Goal: Task Accomplishment & Management: Complete application form

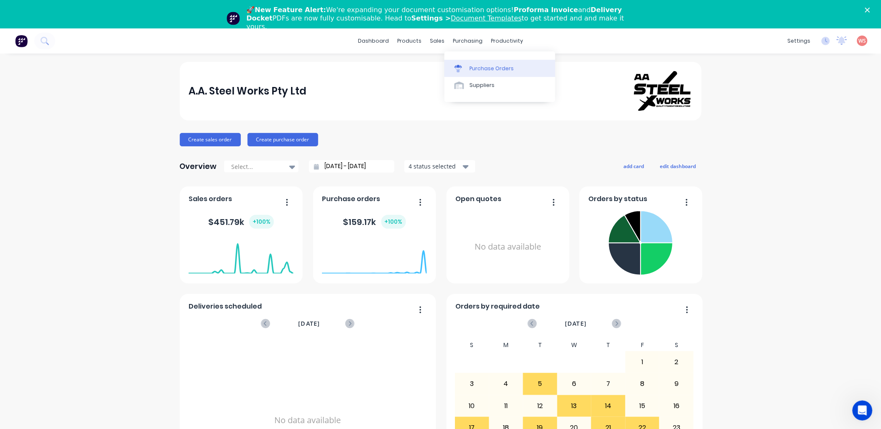
click at [478, 71] on div "Purchase Orders" at bounding box center [491, 69] width 44 height 8
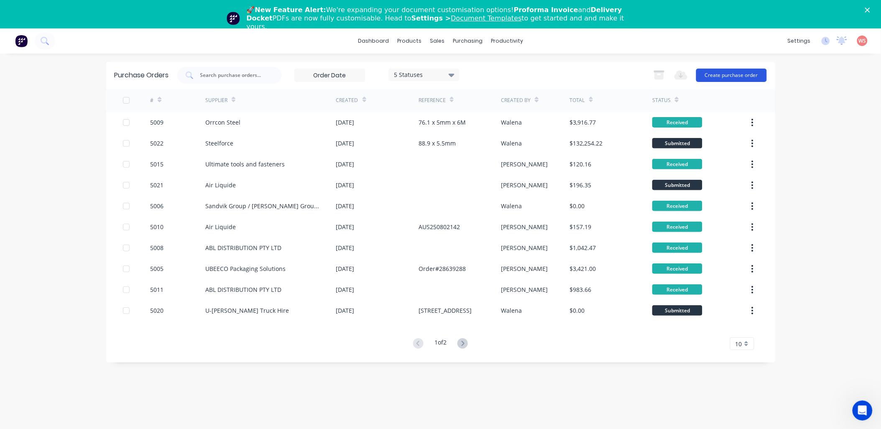
click at [732, 73] on button "Create purchase order" at bounding box center [731, 75] width 71 height 13
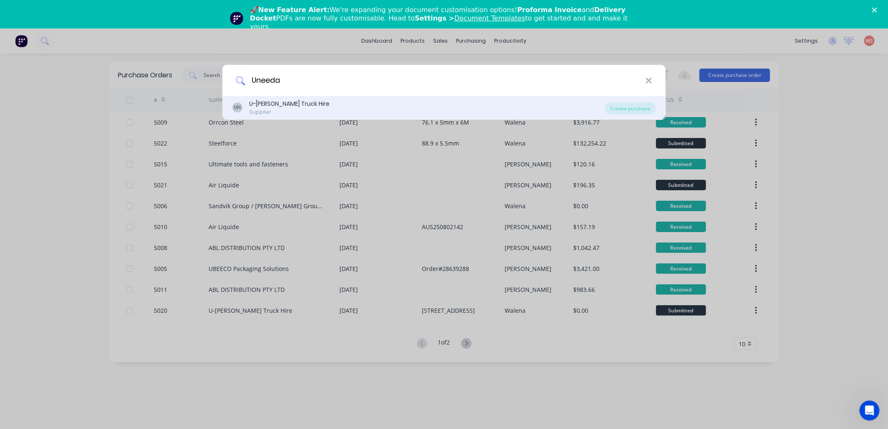
type input "Uneeda"
click at [267, 110] on div "Supplier" at bounding box center [289, 112] width 80 height 8
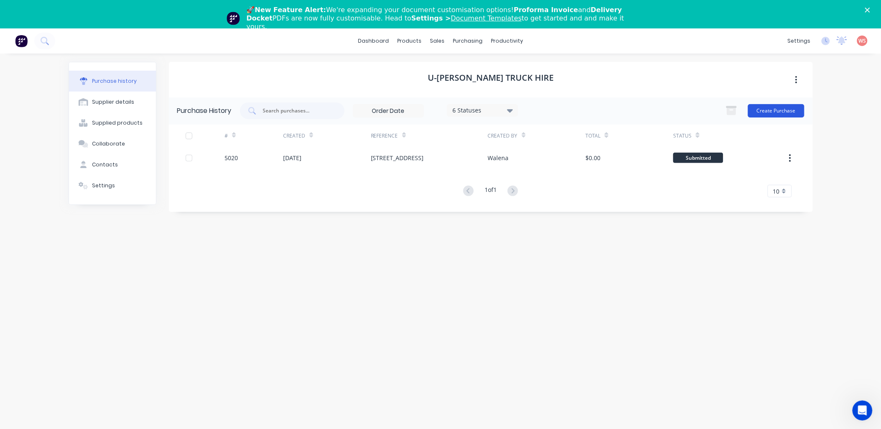
click at [783, 110] on button "Create Purchase" at bounding box center [776, 110] width 56 height 13
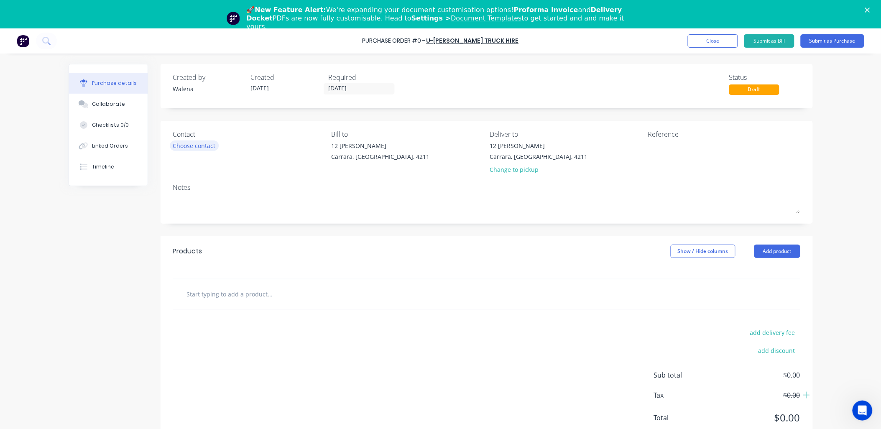
click at [206, 146] on div "Choose contact" at bounding box center [194, 145] width 43 height 9
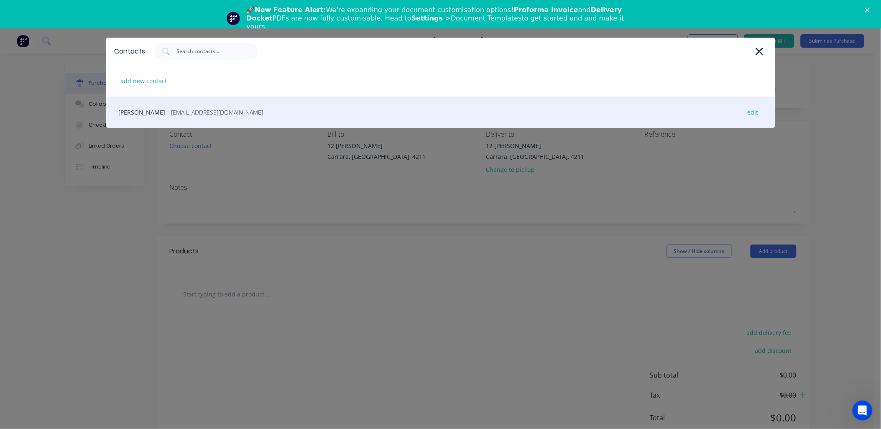
click at [194, 116] on span "- uneedacrane@gmail.com -" at bounding box center [217, 112] width 99 height 9
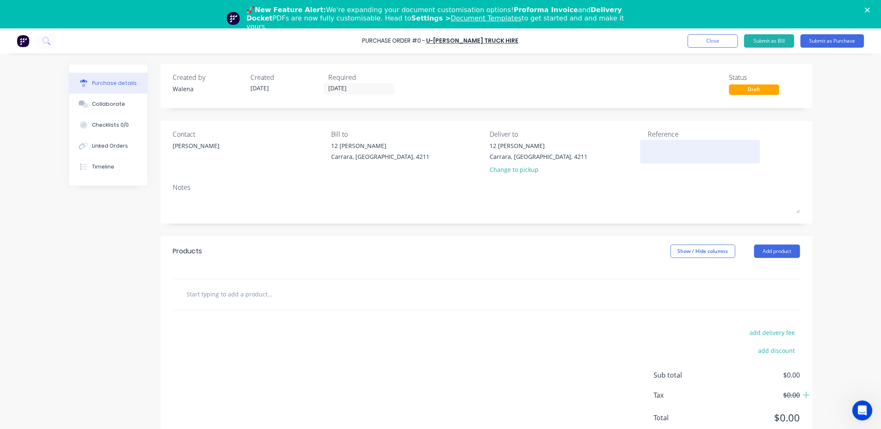
click at [662, 147] on textarea at bounding box center [700, 150] width 104 height 19
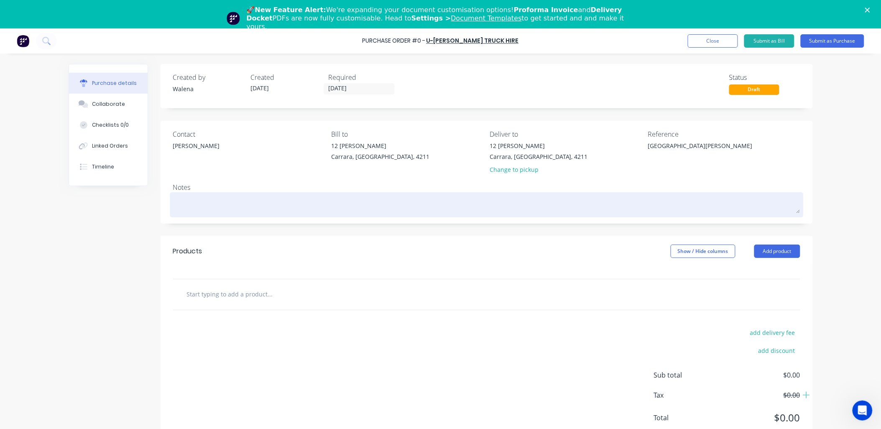
type textarea "[GEOGRAPHIC_DATA][PERSON_NAME]"
type textarea "x"
type textarea "[GEOGRAPHIC_DATA][PERSON_NAME]"
click at [218, 207] on textarea at bounding box center [486, 203] width 627 height 19
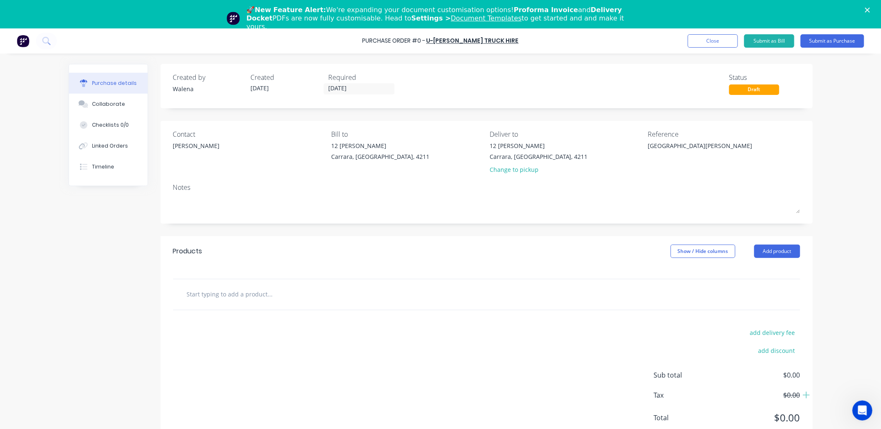
type textarea "x"
type textarea "D"
type textarea "x"
type textarea "De"
type textarea "x"
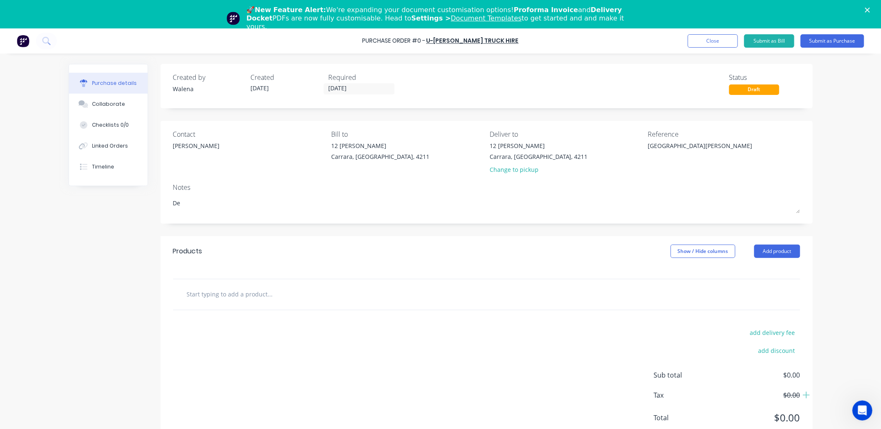
type textarea "Del"
type textarea "x"
type textarea "Del"
type textarea "x"
type textarea "Del t"
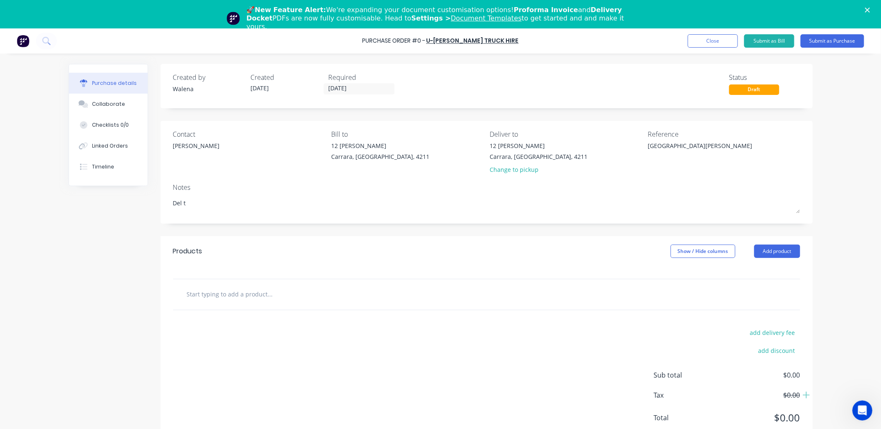
type textarea "x"
type textarea "Del to"
type textarea "x"
type textarea "Del to:"
type textarea "x"
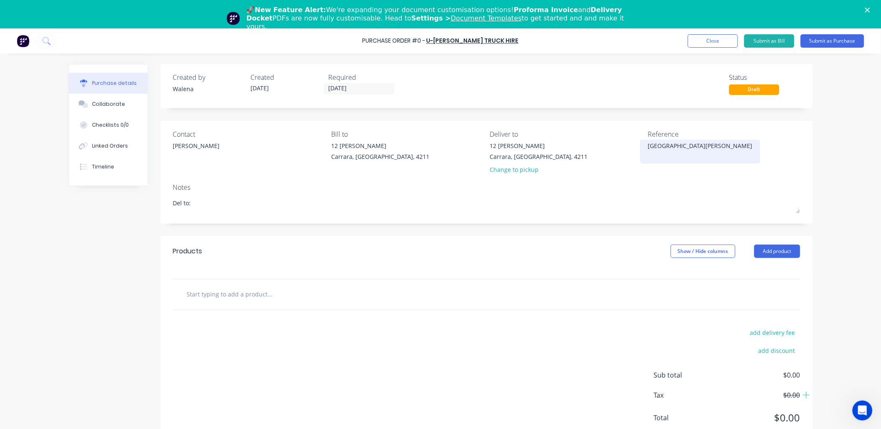
type textarea "Del to:"
type textarea "x"
type textarea "Del to:"
drag, startPoint x: 717, startPoint y: 148, endPoint x: 648, endPoint y: 147, distance: 69.4
click at [648, 147] on textarea "[GEOGRAPHIC_DATA][PERSON_NAME]" at bounding box center [700, 150] width 104 height 19
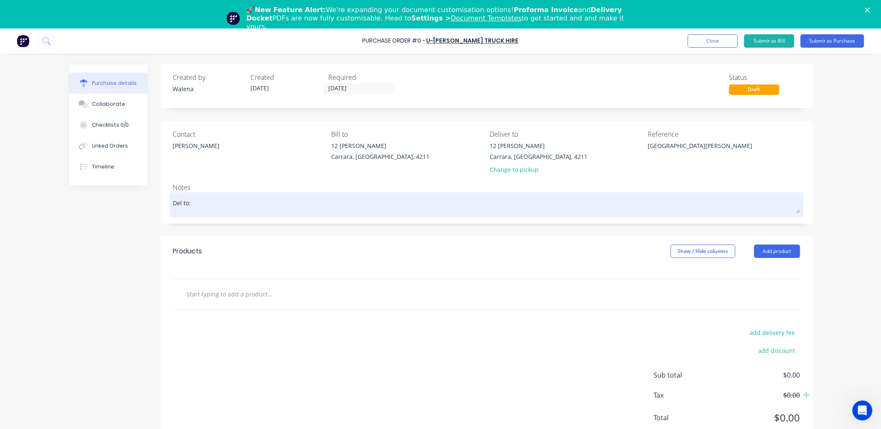
click at [232, 206] on textarea "Del to:" at bounding box center [486, 203] width 627 height 19
paste textarea "[GEOGRAPHIC_DATA][PERSON_NAME]"
type textarea "x"
type textarea "Del to: 64 Stapleton Ave CASINO"
click at [173, 203] on textarea "Del to: 64 Stapleton Ave CASINO" at bounding box center [486, 203] width 627 height 19
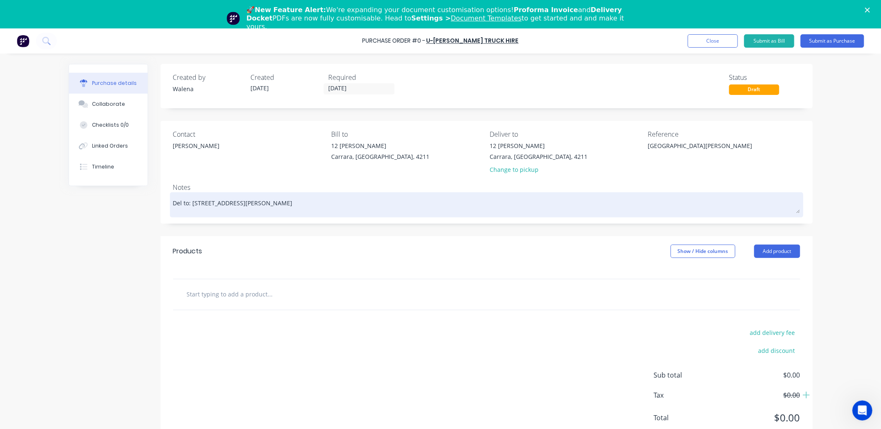
type textarea "x"
type textarea "UDel to: 64 Stapleton Ave CASINO"
type textarea "x"
type textarea "UNDel to: 64 Stapleton Ave CASINO"
type textarea "x"
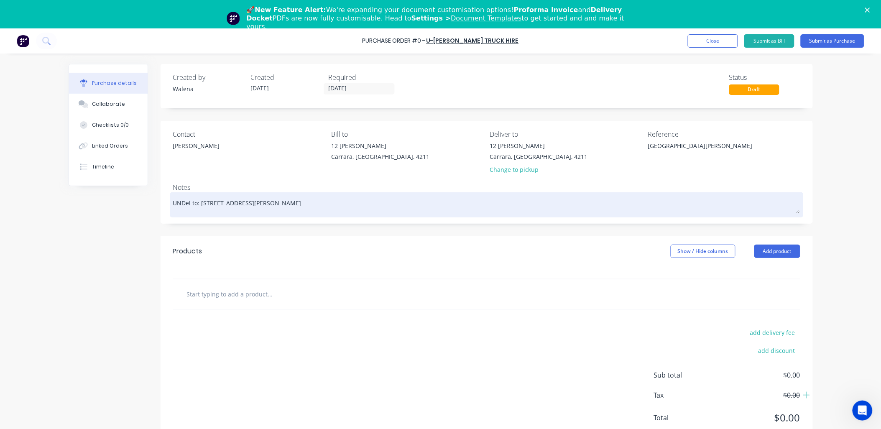
type textarea "UNEDel to: 64 Stapleton Ave CASINO"
type textarea "x"
type textarea "UNEEDel to: 64 Stapleton Ave CASINO"
type textarea "x"
type textarea "UNEEDDel to: 64 Stapleton Ave CASINO"
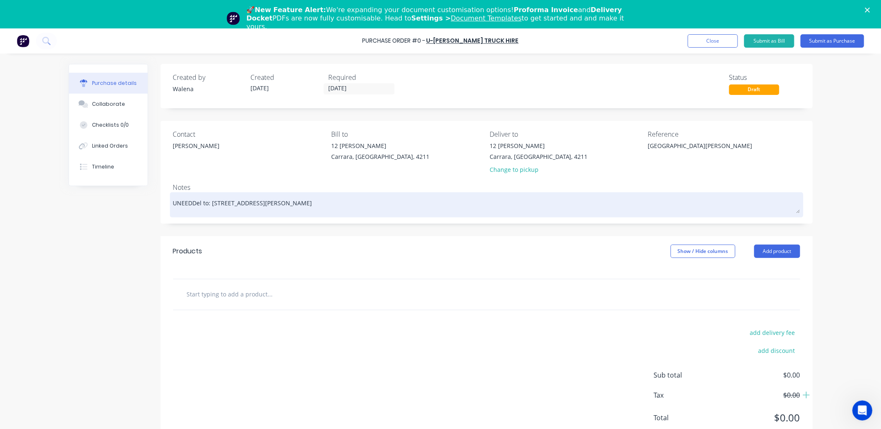
type textarea "x"
type textarea "UNEEDADel to: 64 Stapleton Ave CASINO"
type textarea "x"
type textarea "UNEEDA Del to: 64 Stapleton Ave CASINO"
type textarea "x"
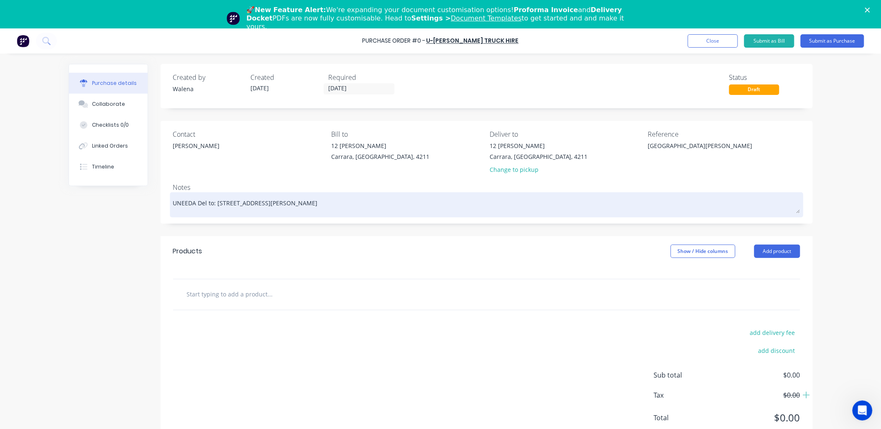
type textarea "UNEEDA CDel to: 64 Stapleton Ave CASINO"
type textarea "x"
type textarea "UNEEDA CRDel to: 64 Stapleton Ave CASINO"
type textarea "x"
type textarea "UNEEDA CRADel to: 64 Stapleton Ave CASINO"
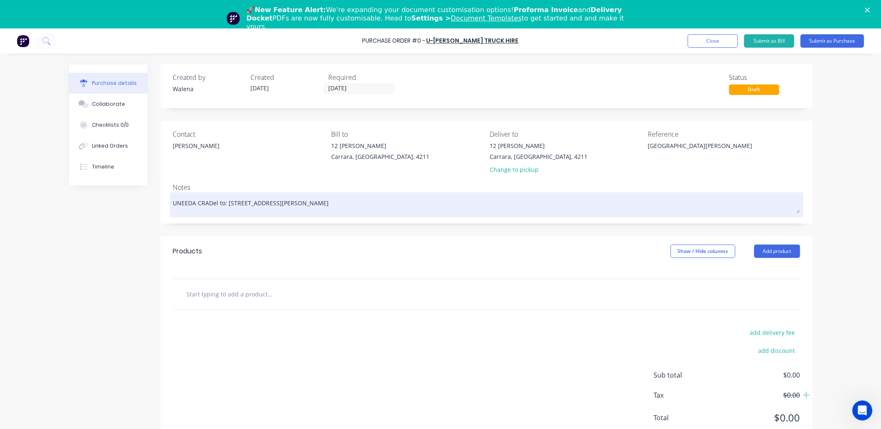
type textarea "x"
type textarea "UNEEDA CRANDel to: 64 Stapleton Ave CASINO"
type textarea "x"
type textarea "UNEEDA CRANEDel to: 64 Stapleton Ave CASINO"
type textarea "x"
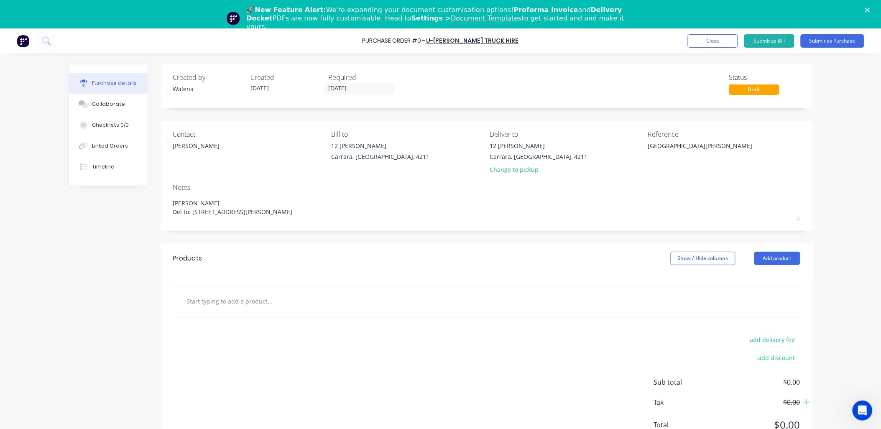
type textarea "UNEEDA CRANE Del to: 64 Stapleton Ave CASINO"
type textarea "x"
type textarea "UNEEDA CRANE Del to: 64 Stapleton Ave CASINO"
click at [227, 302] on input "text" at bounding box center [269, 301] width 167 height 17
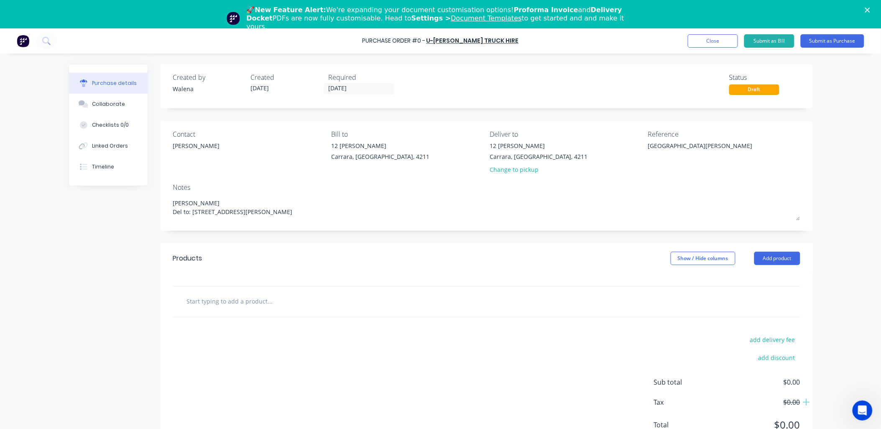
type textarea "x"
type input "l"
type textarea "x"
type input "lo"
type textarea "x"
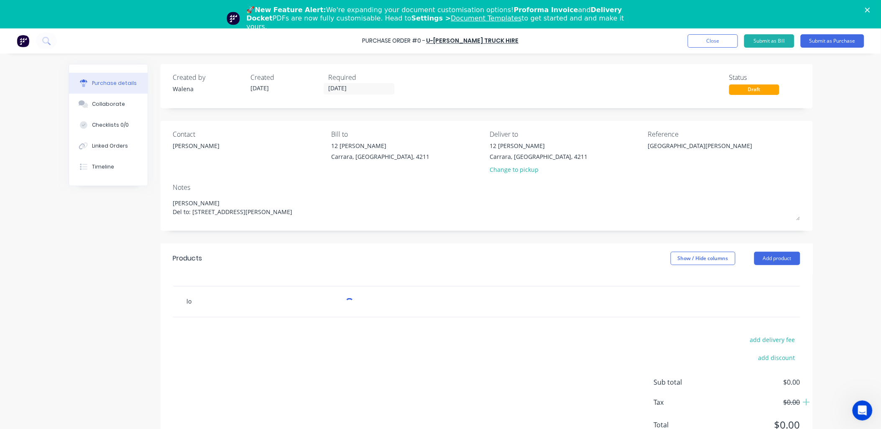
type input "log"
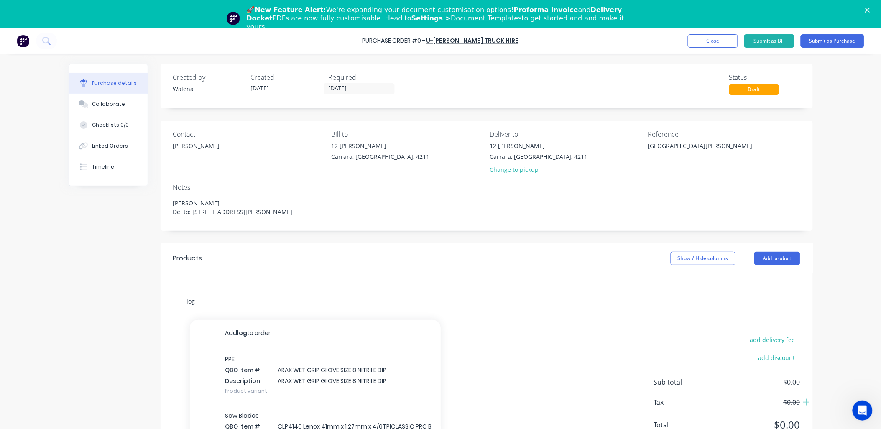
type textarea "x"
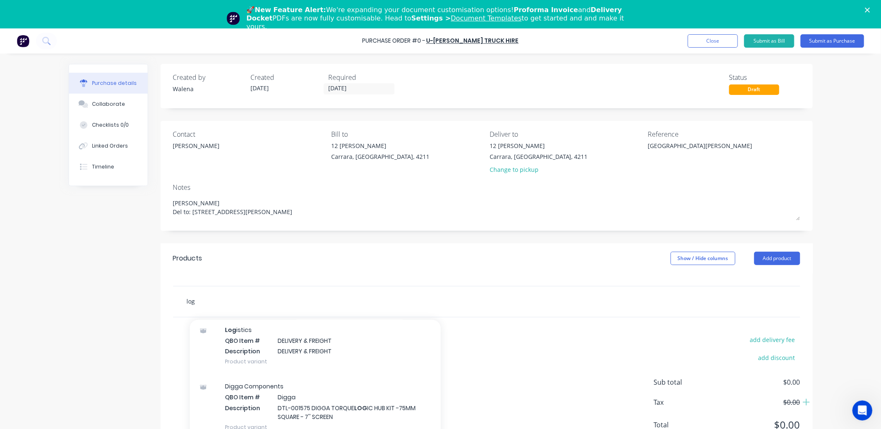
scroll to position [115, 0]
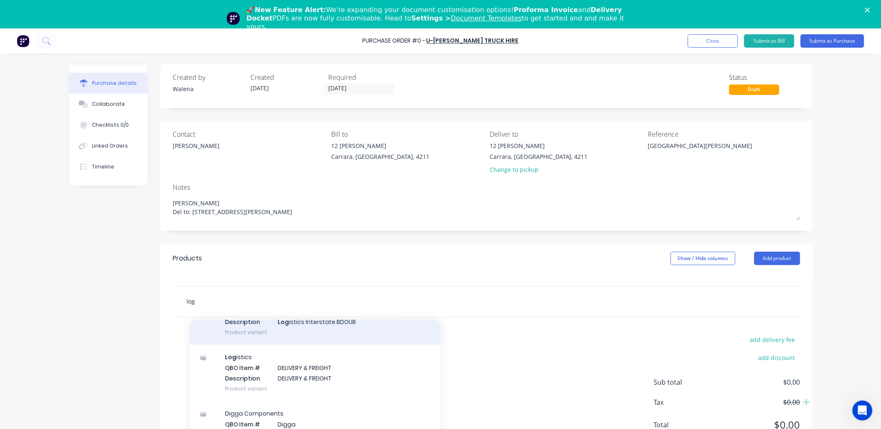
type input "log"
click at [317, 375] on div "Log istics QBO Item # DELIVERY & FREIGHT Description DELIVERY & FREIGHT Product…" at bounding box center [315, 372] width 251 height 56
type textarea "x"
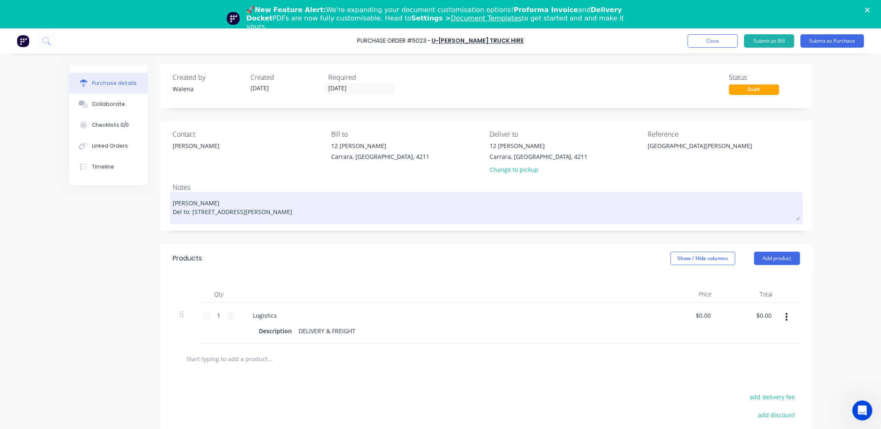
drag, startPoint x: 260, startPoint y: 214, endPoint x: 176, endPoint y: 211, distance: 84.5
click at [173, 211] on div "UNEEDA CRANE Del to: 64 Stapleton Ave CASINO" at bounding box center [486, 208] width 627 height 28
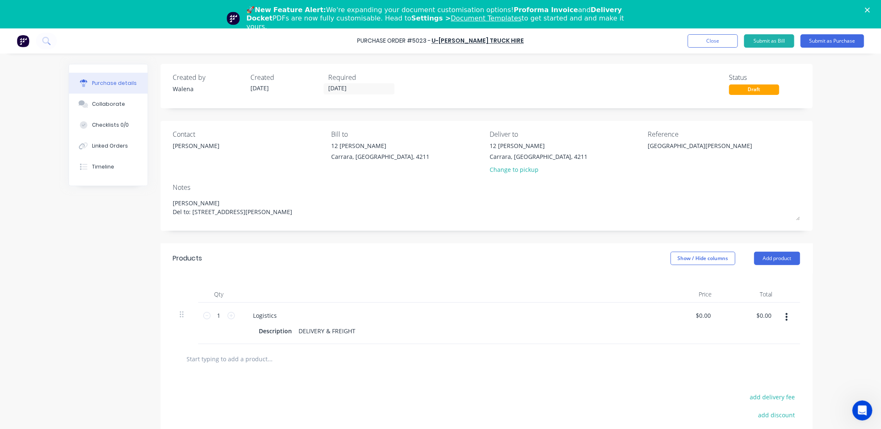
drag, startPoint x: 269, startPoint y: 214, endPoint x: 165, endPoint y: 216, distance: 103.7
click at [165, 216] on div "Contact Peter Siddons Bill to 12 Keller Cres Carrara, Queensland, 4211 Deliver …" at bounding box center [487, 176] width 652 height 110
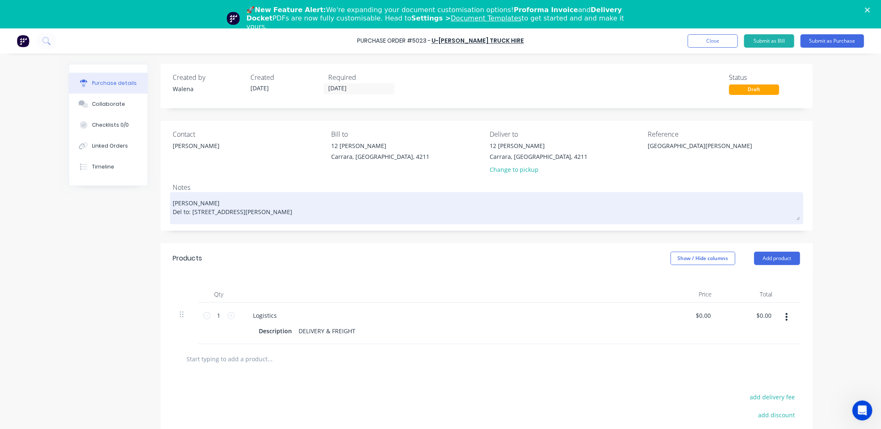
click at [227, 201] on textarea "UNEEDA CRANE Del to: 64 Stapleton Ave CASINO" at bounding box center [486, 207] width 627 height 26
type textarea "x"
type textarea "UNEEDA CRANE Del to: 64 Stapleton Ave CASINO"
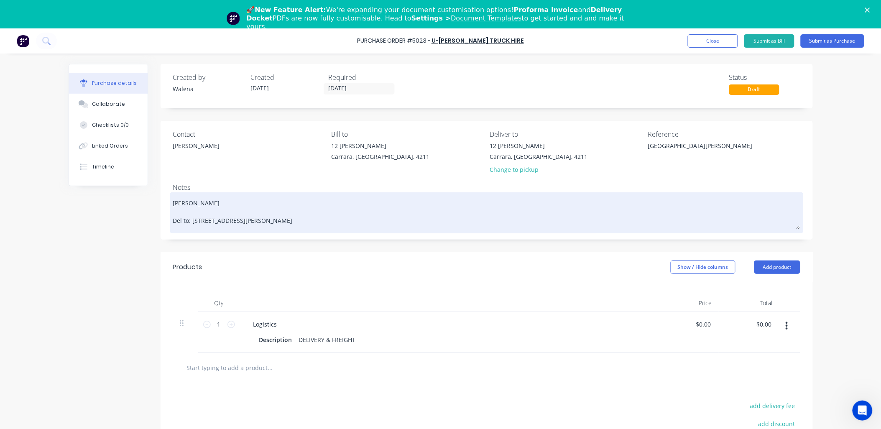
type textarea "x"
type textarea "UNEEDA CRANE P Del to: 64 Stapleton Ave CASINO"
type textarea "x"
type textarea "UNEEDA CRANE Pi Del to: 64 Stapleton Ave CASINO"
type textarea "x"
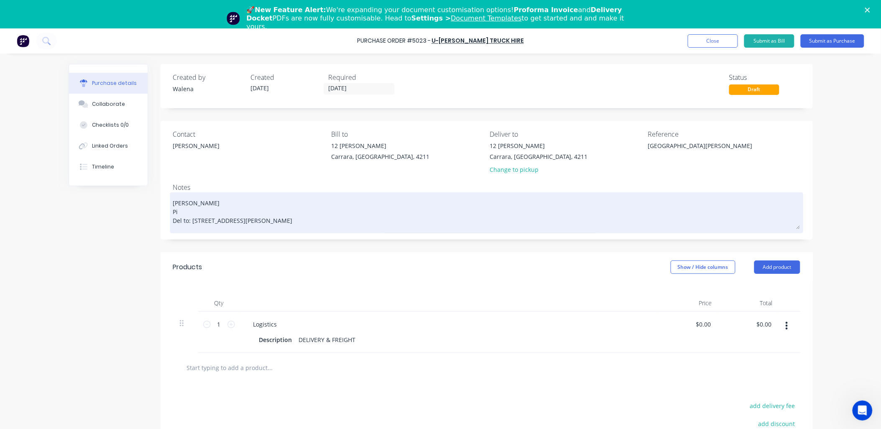
type textarea "UNEEDA CRANE Pic Del to: 64 Stapleton Ave CASINO"
type textarea "x"
type textarea "UNEEDA CRANE Pick Del to: 64 Stapleton Ave CASINO"
type textarea "x"
type textarea "UNEEDA CRANE Picku Del to: 64 Stapleton Ave CASINO"
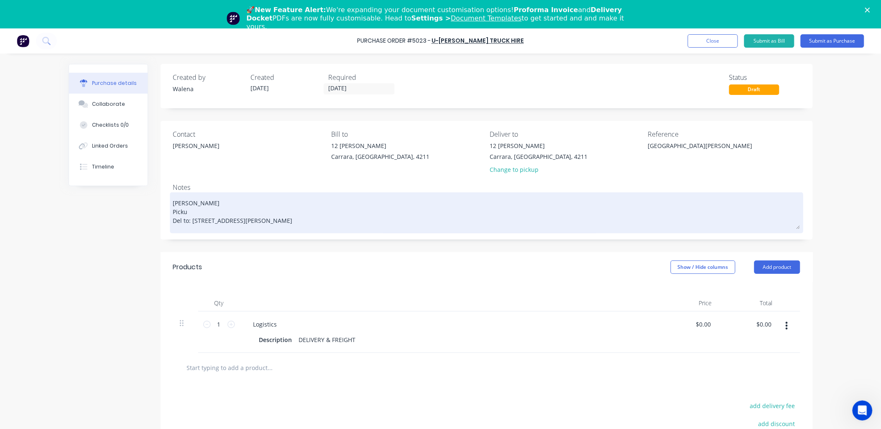
type textarea "x"
type textarea "UNEEDA CRANE Pickup Del to: 64 Stapleton Ave CASINO"
type textarea "x"
type textarea "UNEEDA CRANE Pickup Del to: 64 Stapleton Ave CASINO"
type textarea "x"
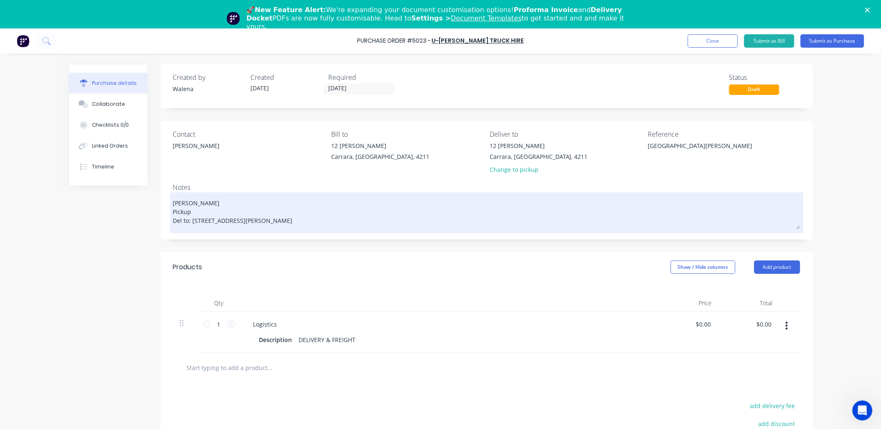
type textarea "UNEEDA CRANE Pickup T Del to: 64 Stapleton Ave CASINO"
type textarea "x"
type textarea "UNEEDA CRANE Pickup Th Del to: 64 Stapleton Ave CASINO"
type textarea "x"
type textarea "UNEEDA CRANE Pickup Thu Del to: 64 Stapleton Ave CASINO"
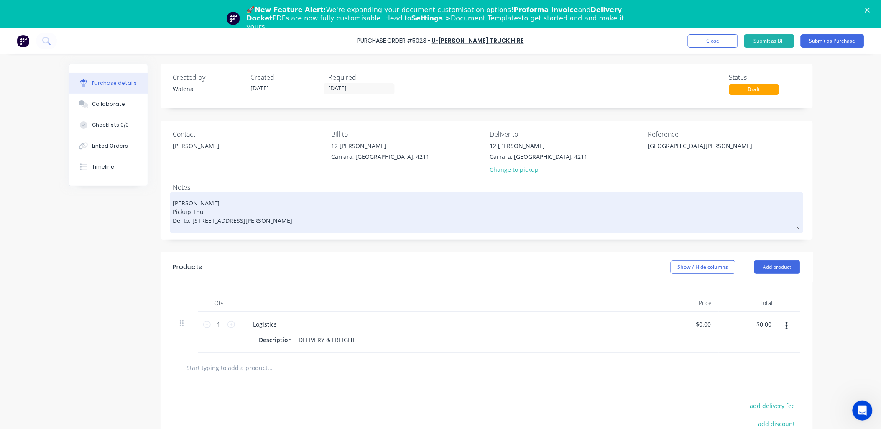
type textarea "x"
type textarea "UNEEDA CRANE Pickup Thur Del to: 64 Stapleton Ave CASINO"
type textarea "x"
type textarea "UNEEDA CRANE Pickup Thurs Del to: 64 Stapleton Ave CASINO"
type textarea "x"
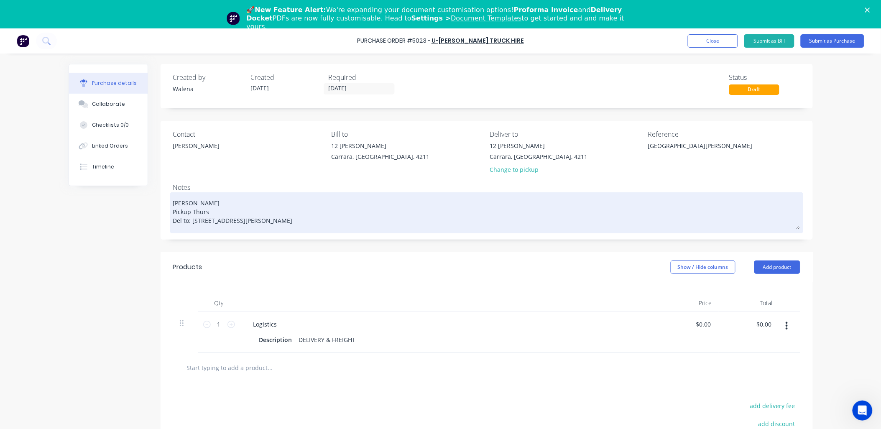
type textarea "UNEEDA CRANE Pickup Thurs Del to: 64 Stapleton Ave CASINO"
type textarea "x"
type textarea "UNEEDA CRANE Pickup Thurs 2 Del to: 64 Stapleton Ave CASINO"
type textarea "x"
type textarea "UNEEDA CRANE Pickup Thurs 28 Del to: 64 Stapleton Ave CASINO"
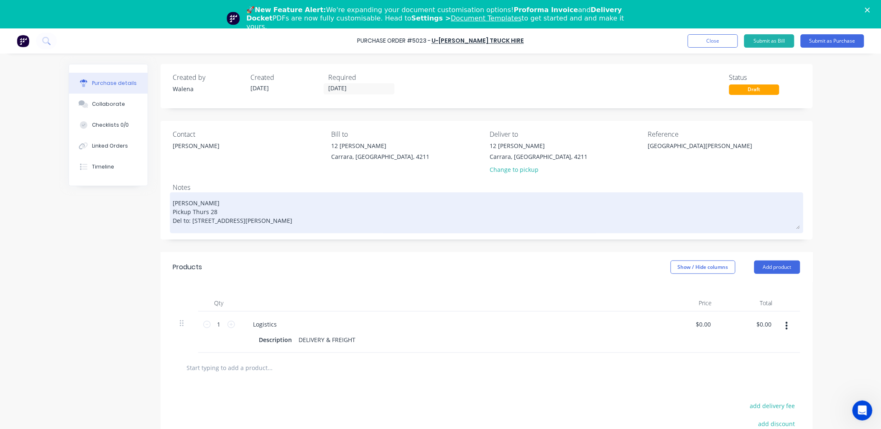
type textarea "x"
type textarea "UNEEDA CRANE Pickup Thurs 28. Del to: 64 Stapleton Ave CASINO"
type textarea "x"
type textarea "UNEEDA CRANE Pickup Thurs 28.0 Del to: 64 Stapleton Ave CASINO"
type textarea "x"
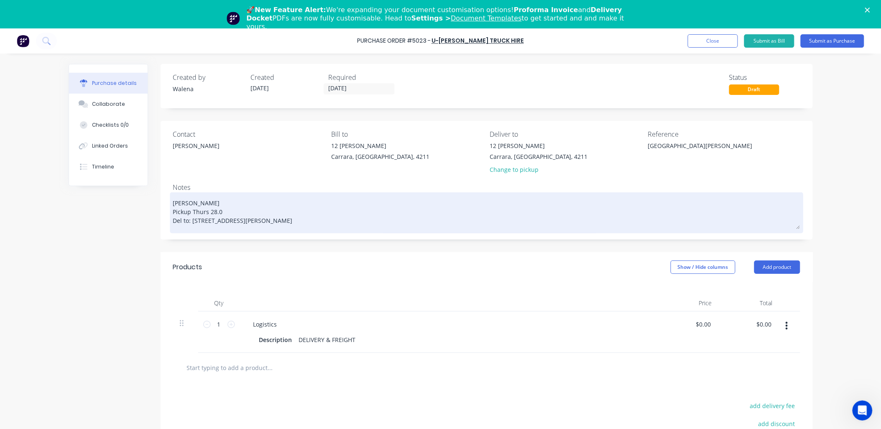
type textarea "UNEEDA CRANE Pickup Thurs 28.08 Del to: 64 Stapleton Ave CASINO"
type textarea "x"
type textarea "UNEEDA CRANE Pickup Thurs 28.08 Del to: 64 Stapleton Ave CASINO"
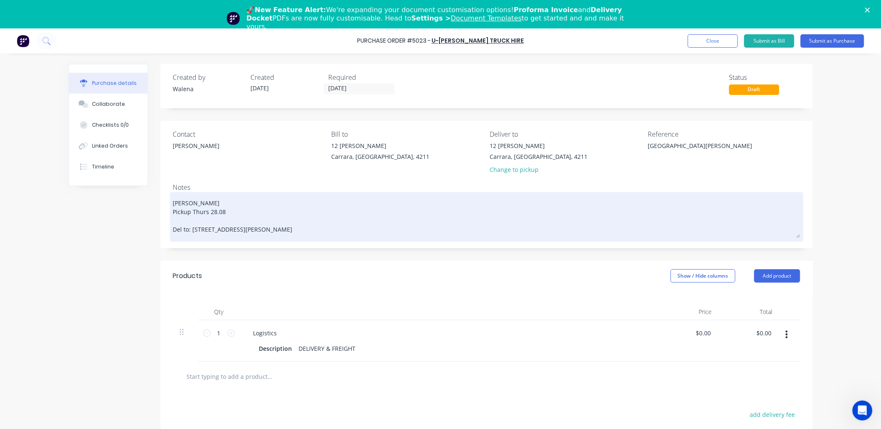
type textarea "x"
type textarea "UNEEDA CRANE Pickup Thurs 28.08 D Del to: 64 Stapleton Ave CASINO"
type textarea "x"
type textarea "UNEEDA CRANE Pickup Thurs 28.08 De Del to: 64 Stapleton Ave CASINO"
type textarea "x"
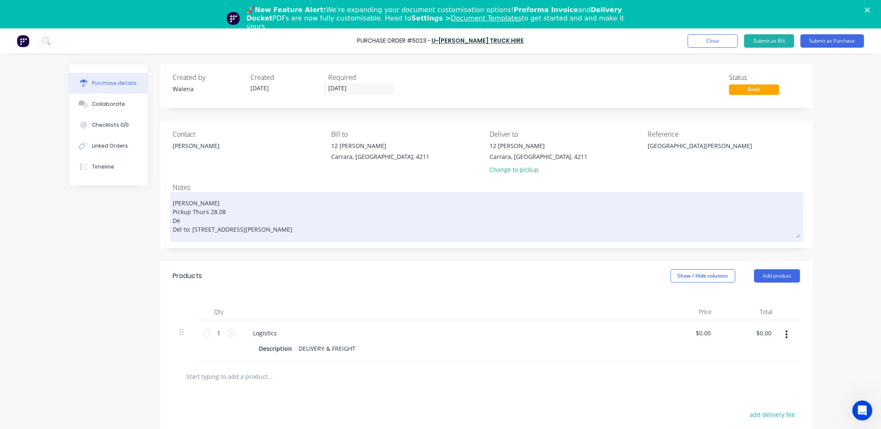
type textarea "UNEEDA CRANE Pickup Thurs 28.08 Del Del to: 64 Stapleton Ave CASINO"
type textarea "x"
type textarea "UNEEDA CRANE Pickup Thurs 28.08 Deli Del to: 64 Stapleton Ave CASINO"
type textarea "x"
type textarea "UNEEDA CRANE Pickup Thurs 28.08 Deliv Del to: 64 Stapleton Ave CASINO"
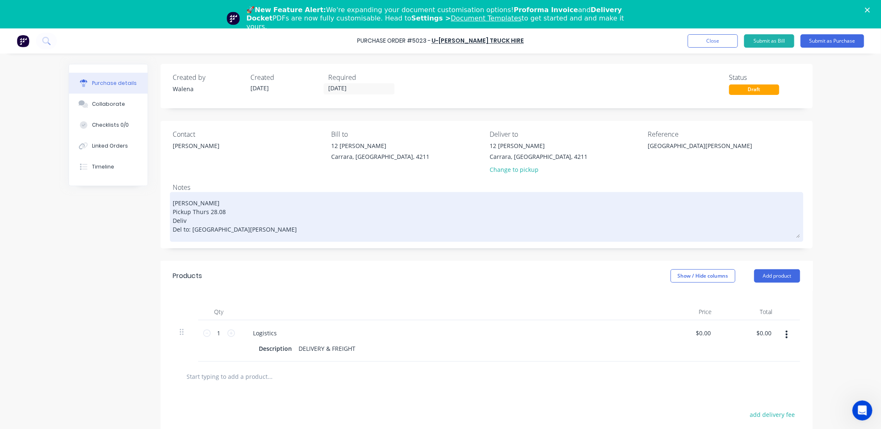
type textarea "x"
type textarea "UNEEDA CRANE Pickup Thurs 28.08 Delive Del to: 64 Stapleton Ave CASINO"
type textarea "x"
type textarea "UNEEDA CRANE Pickup Thurs 28.08 Deliver Del to: 64 Stapleton Ave CASINO"
type textarea "x"
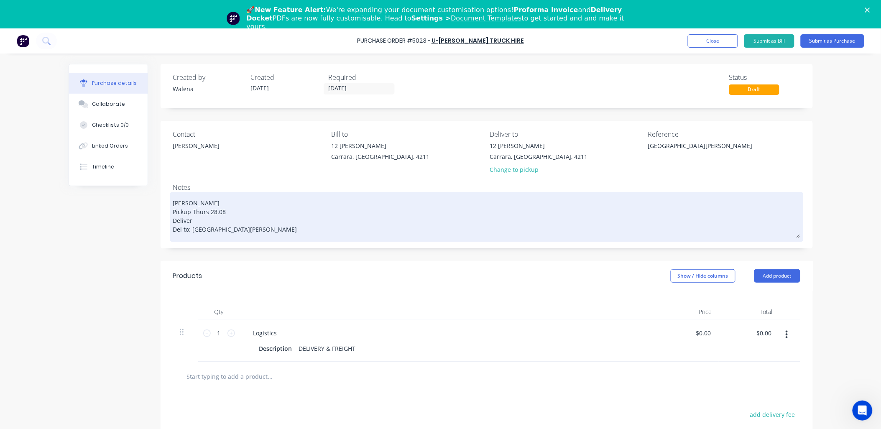
type textarea "UNEEDA CRANE Pickup Thurs 28.08 Deliver: Del to: 64 Stapleton Ave CASINO"
type textarea "x"
type textarea "UNEEDA CRANE Pickup Thurs 28.08 Deliver: Del to: 64 Stapleton Ave CASINO"
type textarea "x"
type textarea "UNEEDA CRANE Pickup Thurs 28.08 Deliver: F Del to: 64 Stapleton Ave CASINO"
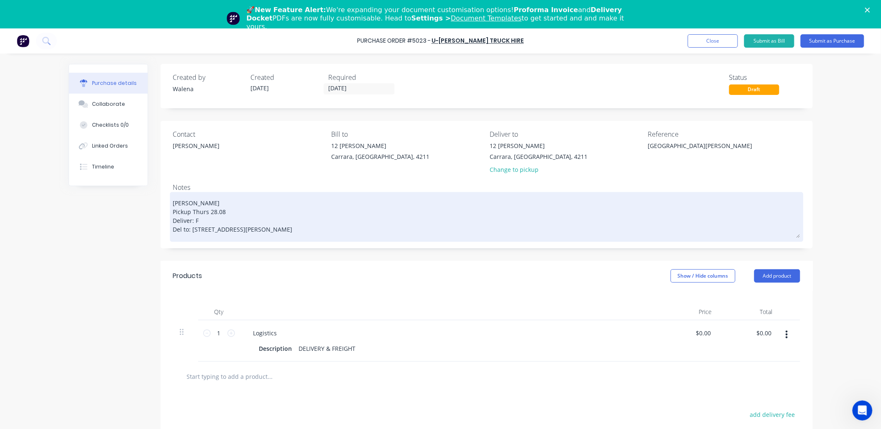
type textarea "x"
type textarea "UNEEDA CRANE Pickup Thurs 28.08 Deliver: Fr Del to: 64 Stapleton Ave CASINO"
type textarea "x"
type textarea "UNEEDA CRANE Pickup Thurs 28.08 Deliver: Fri Del to: 64 Stapleton Ave CASINO"
type textarea "x"
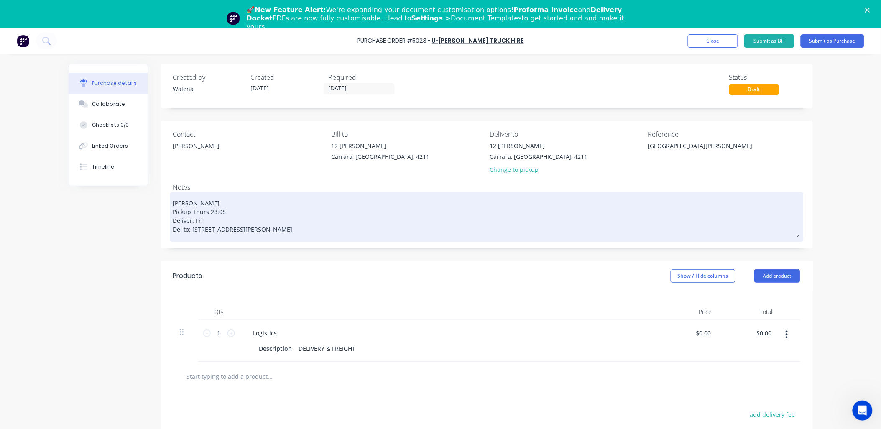
type textarea "UNEEDA CRANE Pickup Thurs 28.08 Deliver: Fri Del to: 64 Stapleton Ave CASINO"
type textarea "x"
type textarea "UNEEDA CRANE Pickup Thurs 28.08 Deliver: Fri 2 Del to: 64 Stapleton Ave CASINO"
type textarea "x"
type textarea "UNEEDA CRANE Pickup Thurs 28.08 Deliver: Fri 29 Del to: 64 Stapleton Ave CASINO"
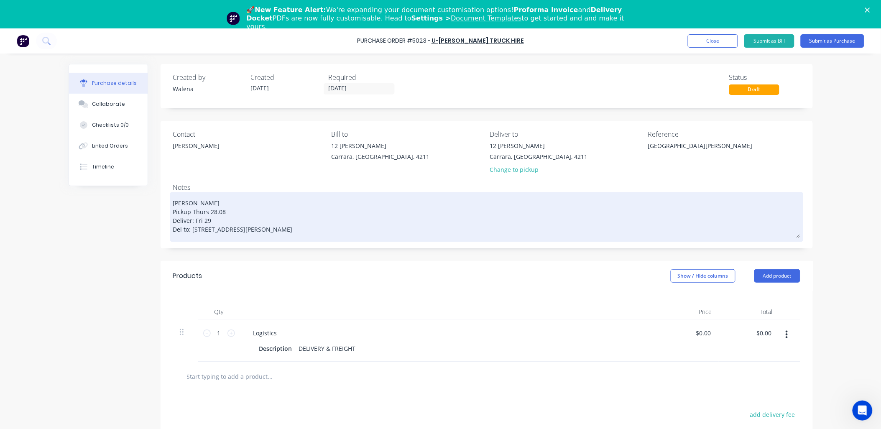
type textarea "x"
type textarea "UNEEDA CRANE Pickup Thurs 28.08 Deliver: Fri 29. Del to: 64 Stapleton Ave CASINO"
type textarea "x"
type textarea "UNEEDA CRANE Pickup Thurs 28.08 Deliver: Fri 29.0 Del to: 64 Stapleton Ave CASI…"
type textarea "x"
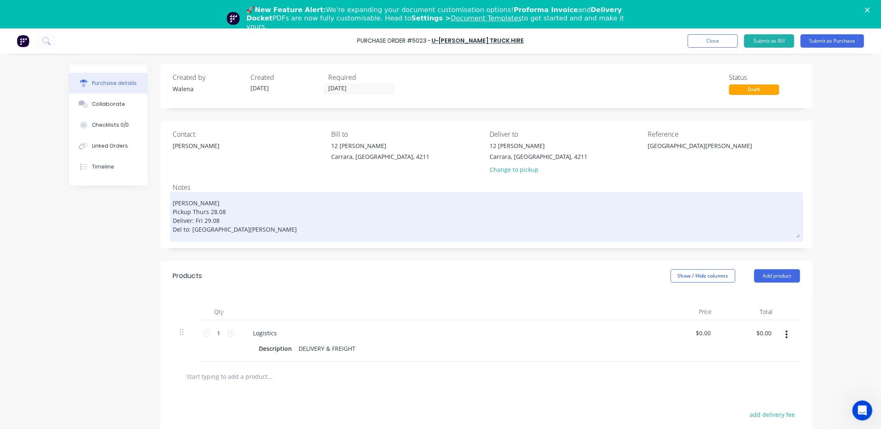
type textarea "UNEEDA CRANE Pickup Thurs 28.08 Deliver: Fri 29.08 Del to: 64 Stapleton Ave CAS…"
type textarea "x"
type textarea "UNEEDA CRANE Pickup Thurs 28.08 Deliver: Fri 29.08 Del to: 64 Stapleton Ave CAS…"
click at [283, 237] on div "UNEEDA CRANE Pickup Thurs 28.08 Deliver: Fri 29.08 Del to: 64 Stapleton Ave CAS…" at bounding box center [486, 217] width 627 height 46
click at [194, 230] on textarea "UNEEDA CRANE Pickup Thurs 28.08 Deliver: Fri 29.08 Del to: 64 Stapleton Ave CAS…" at bounding box center [486, 215] width 627 height 43
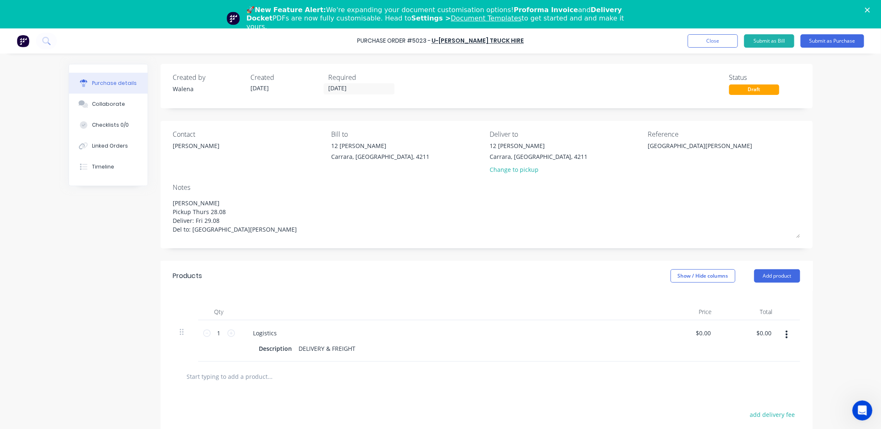
type textarea "x"
type textarea "UNEEDA CRANE Pickup Thurs 28.08 Deliver: Fri 29.08 Del to: 64- Stapleton Ave CA…"
type textarea "x"
type textarea "UNEEDA CRANE Pickup Thurs 28.08 Deliver: Fri 29.08 Del to: 64-7 Stapleton Ave C…"
type textarea "x"
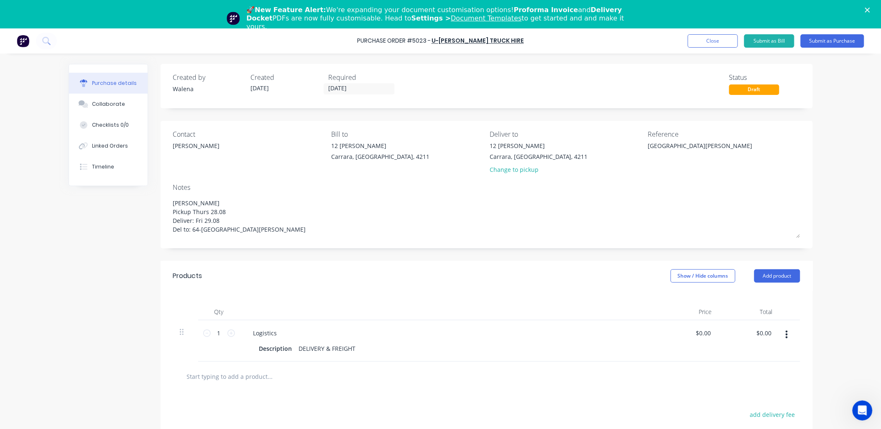
type textarea "[PERSON_NAME] Pickup Thurs 28.08 Deliver: Fri 29.08 Del to: 64-[GEOGRAPHIC_DATA…"
drag, startPoint x: 266, startPoint y: 230, endPoint x: 161, endPoint y: 211, distance: 107.4
click at [161, 211] on div "Contact Peter Siddons Bill to 12 Keller Cres Carrara, Queensland, 4211 Deliver …" at bounding box center [487, 184] width 652 height 127
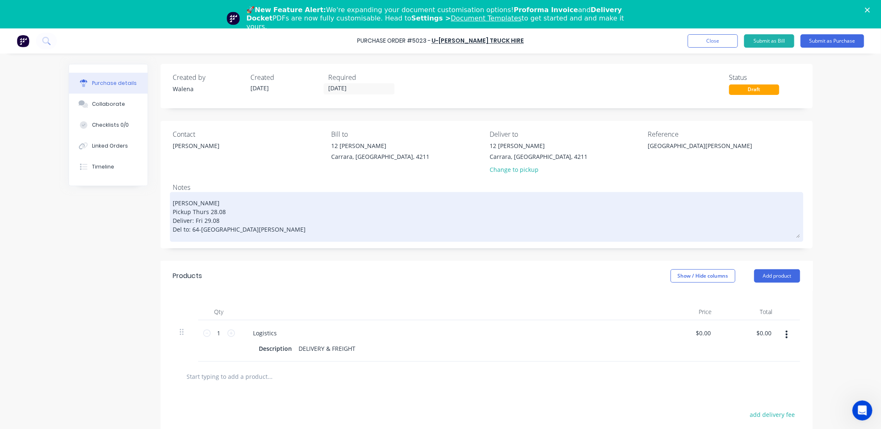
type textarea "x"
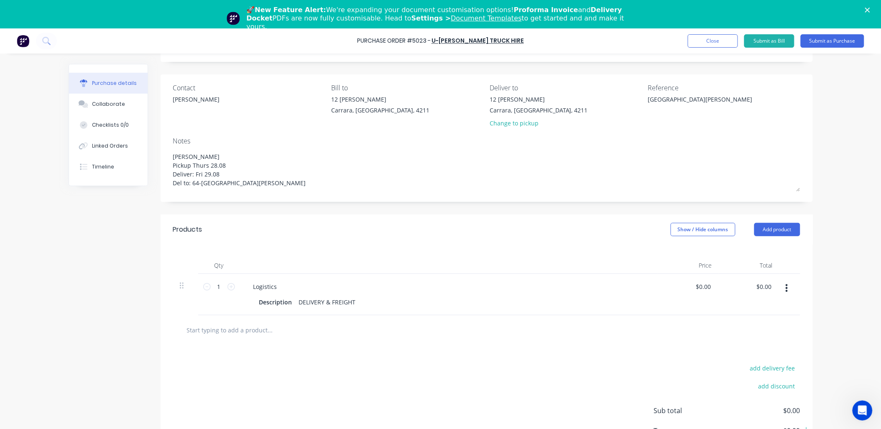
scroll to position [61, 0]
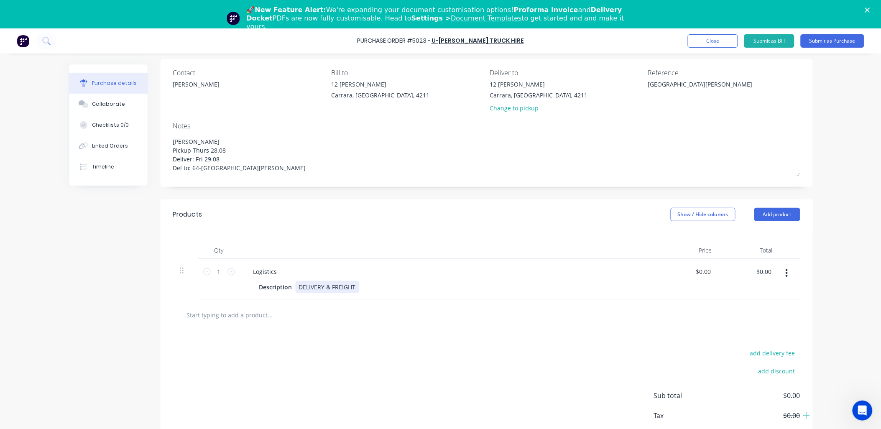
type textarea "[PERSON_NAME] Pickup Thurs 28.08 Deliver: Fri 29.08 Del to: 64-[GEOGRAPHIC_DATA…"
type textarea "x"
type textarea "[PERSON_NAME] Pickup Thurs 28.08 Deliver: Fri 29.08 Del to: 64-[GEOGRAPHIC_DATA…"
click at [331, 287] on div "DELIVERY & FREIGHT" at bounding box center [328, 287] width 64 height 12
type textarea "x"
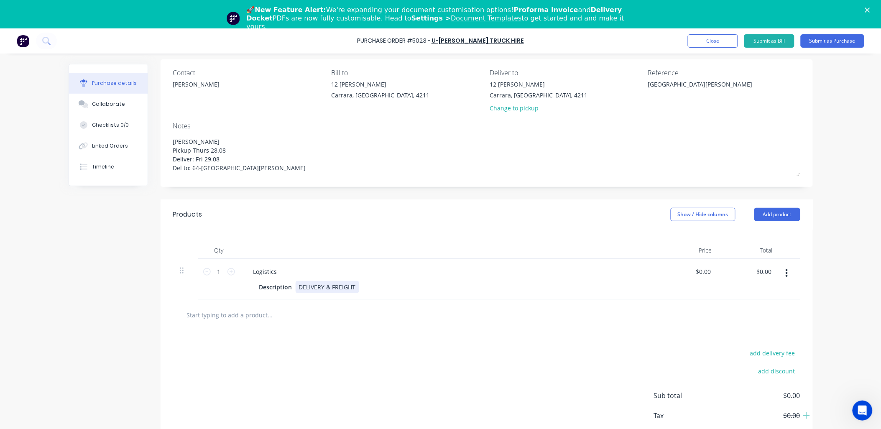
click at [352, 289] on div "DELIVERY & FREIGHT" at bounding box center [328, 287] width 64 height 12
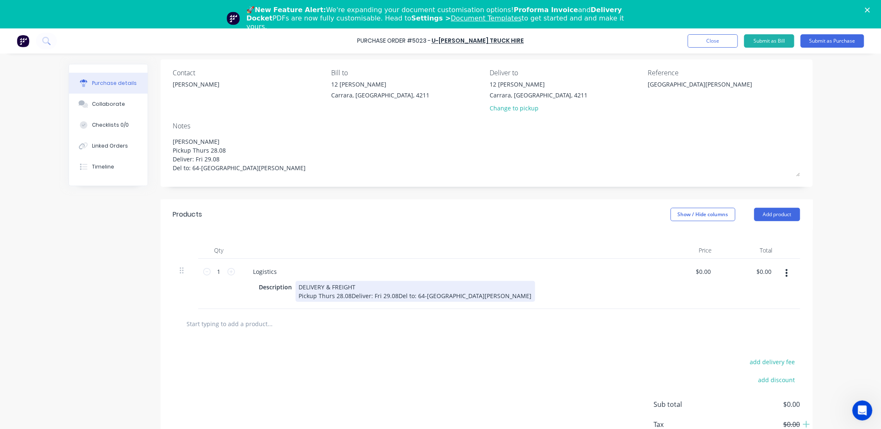
click at [347, 296] on div "DELIVERY & FREIGHT Pickup Thurs 28.08Deliver: Fri 29.08Del to: 64-70 Stapleton …" at bounding box center [415, 291] width 239 height 21
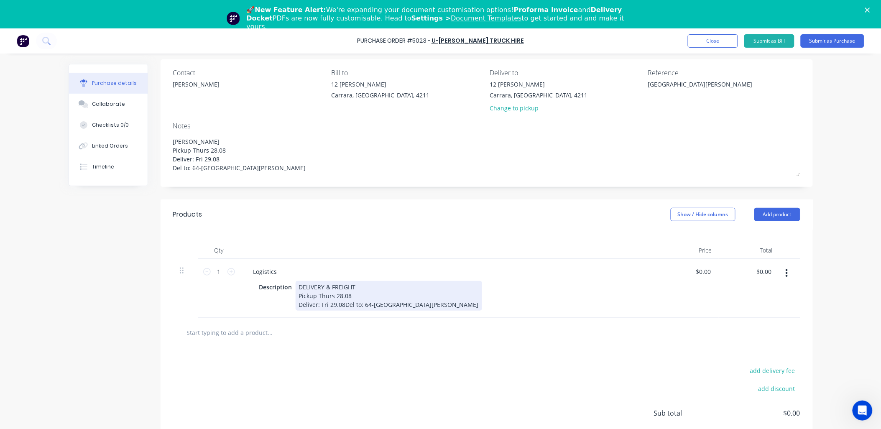
click at [341, 304] on div "DELIVERY & FREIGHT Pickup Thurs 28.08 Deliver: Fri 29.08Del to: 64-70 Stapleton…" at bounding box center [389, 296] width 186 height 30
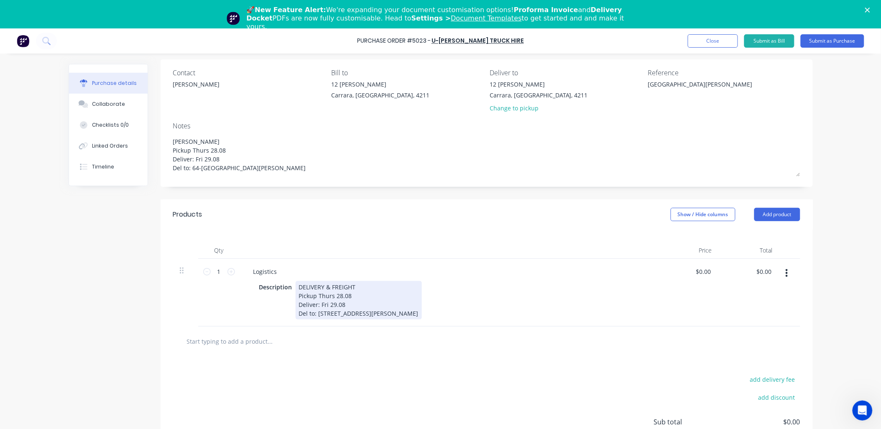
click at [390, 316] on div "DELIVERY & FREIGHT Pickup Thurs 28.08 Deliver: Fri 29.08 Del to: 64-70 Stapleto…" at bounding box center [359, 300] width 126 height 38
click at [332, 324] on div "DELIVERY & FREIGHT Pickup Thurs 28.08 Deliver: Fri 29.08 Del to: 64-70 Stapleto…" at bounding box center [359, 304] width 126 height 47
click at [344, 323] on div "DELIVERY & FREIGHT Pickup Thurs 28.08 Deliver: Fri 29.08 Del to: 64-70 Stapleto…" at bounding box center [359, 304] width 126 height 47
click at [484, 310] on div "Description DELIVERY & FREIGHT Pickup Thurs 28.08 Deliver: Fri 29.08 Del to: 64…" at bounding box center [447, 304] width 383 height 47
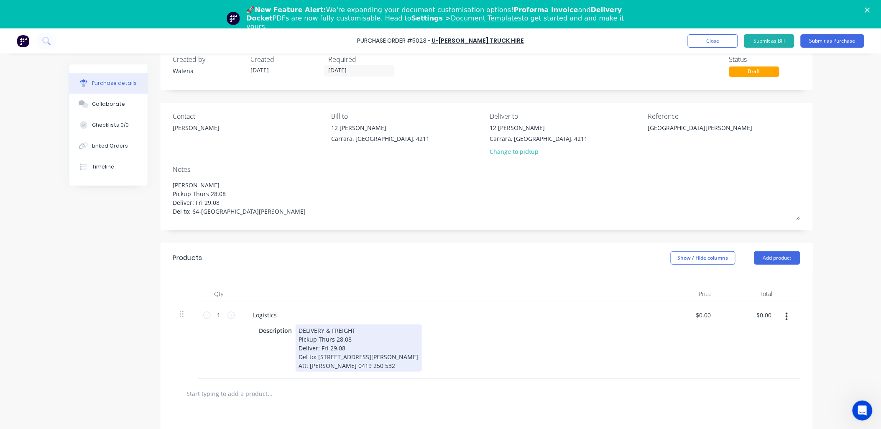
scroll to position [0, 0]
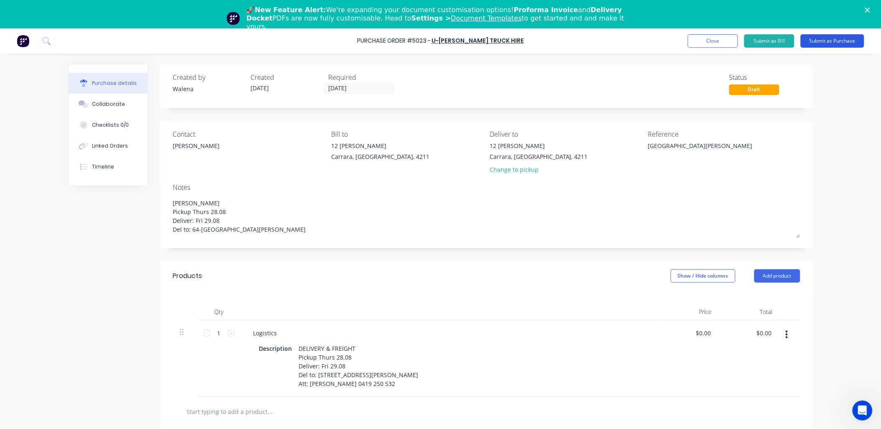
click at [839, 38] on button "Submit as Purchase" at bounding box center [832, 40] width 64 height 13
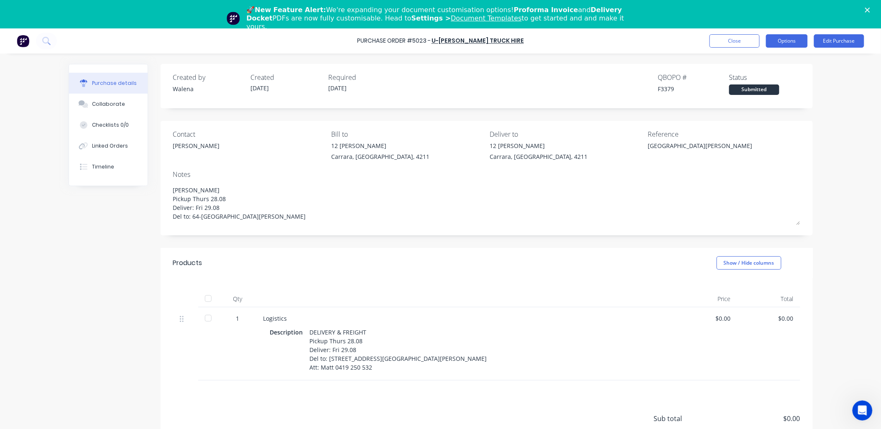
click at [784, 40] on button "Options" at bounding box center [787, 40] width 42 height 13
click at [750, 65] on div "Print / Email" at bounding box center [768, 62] width 64 height 12
click at [758, 77] on div "With pricing" at bounding box center [768, 79] width 64 height 12
type textarea "x"
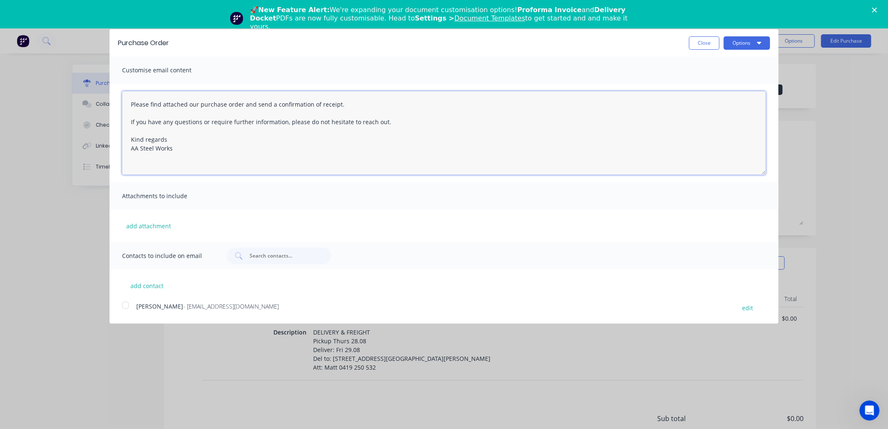
click at [130, 104] on textarea "Please find attached our purchase order and send a confirmation of receipt. If …" at bounding box center [444, 133] width 644 height 84
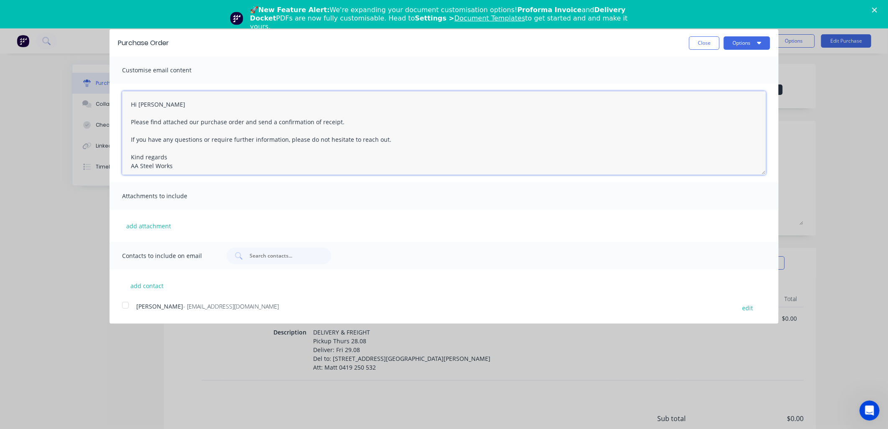
click at [180, 155] on textarea "Hi Peter Please find attached our purchase order and send a confirmation of rec…" at bounding box center [444, 133] width 644 height 84
click at [364, 122] on textarea "Hi Peter Please find attached our purchase order and send a confirmation of rec…" at bounding box center [444, 133] width 644 height 84
paste textarea "Pickup Thurs 28.08 Deliver: Fri 29.08 Del to: 64-70 Stapleton Ave CASINO"
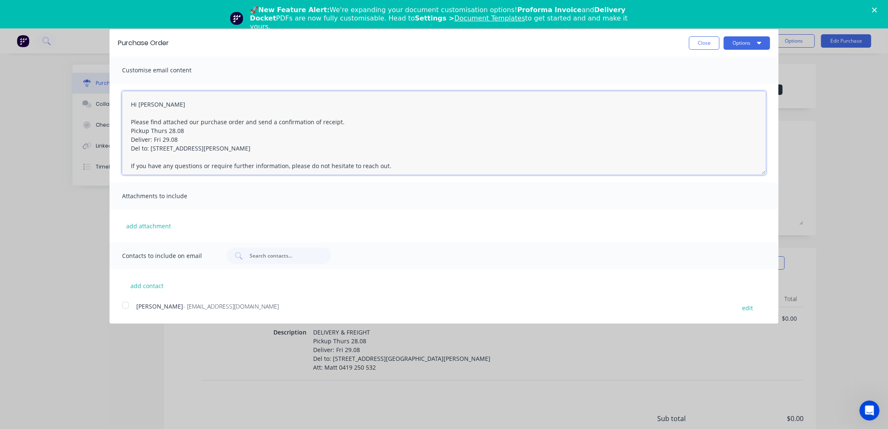
click at [123, 310] on div at bounding box center [125, 305] width 17 height 17
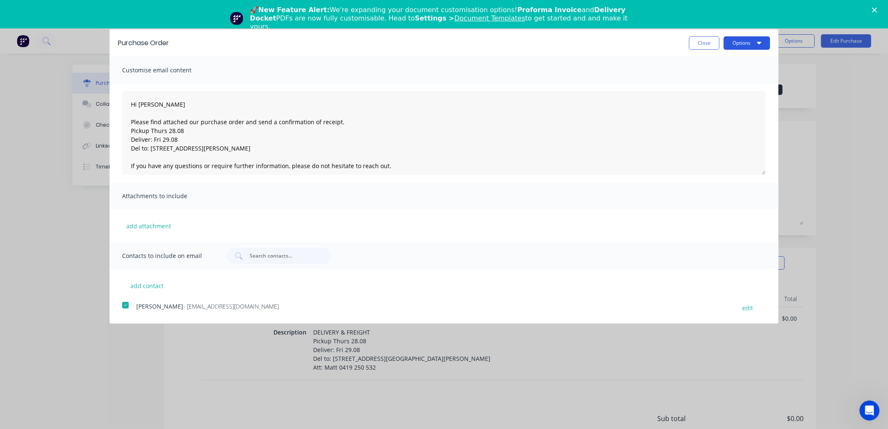
click at [763, 43] on button "Options" at bounding box center [747, 42] width 46 height 13
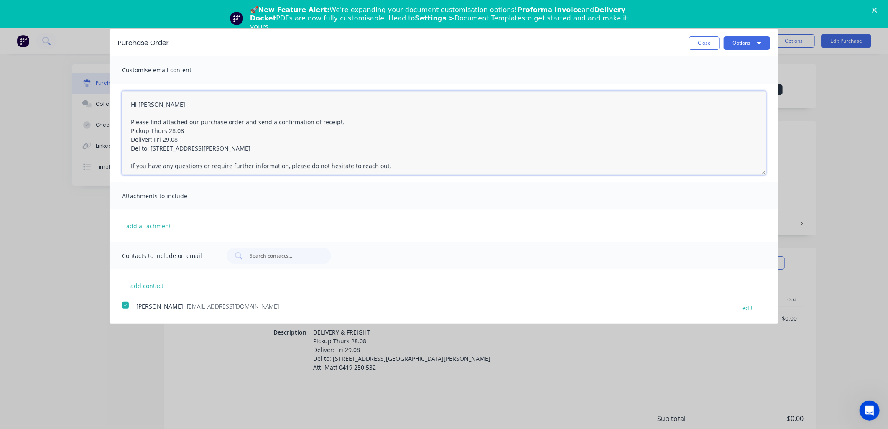
click at [232, 147] on textarea "Hi Peter Please find attached our purchase order and send a confirmation of rec…" at bounding box center [444, 133] width 644 height 84
type textarea "Hi Peter Please find attached our purchase order and send a confirmation of rec…"
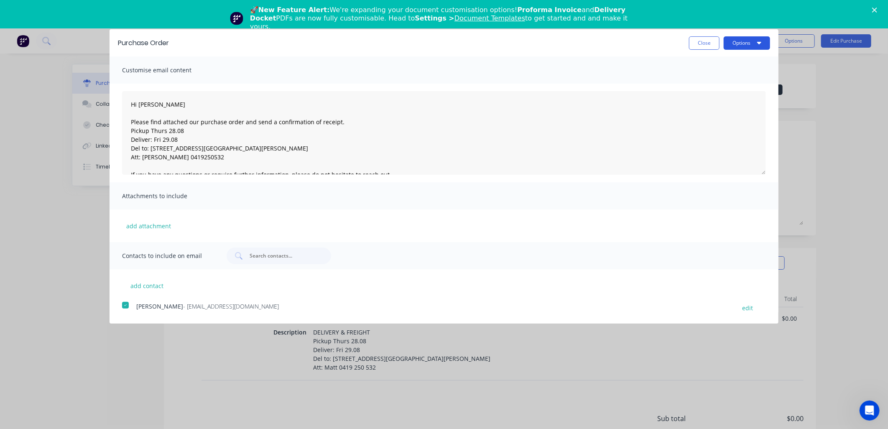
click at [750, 43] on button "Options" at bounding box center [747, 42] width 46 height 13
click at [731, 77] on div "Email" at bounding box center [730, 81] width 64 height 12
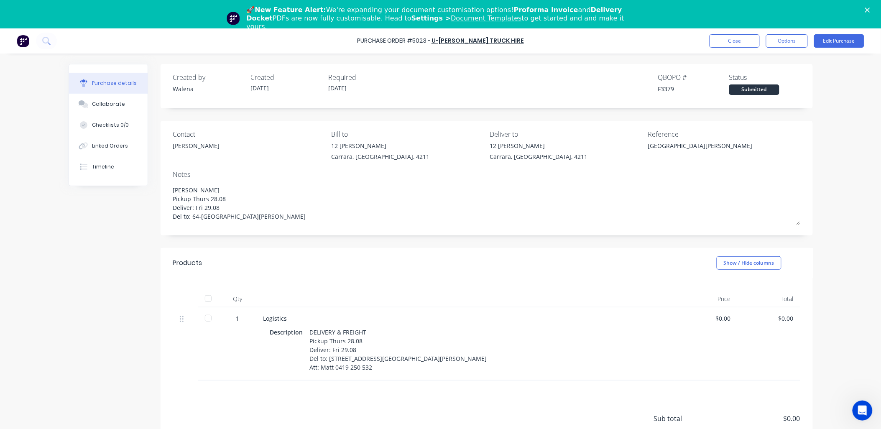
type textarea "x"
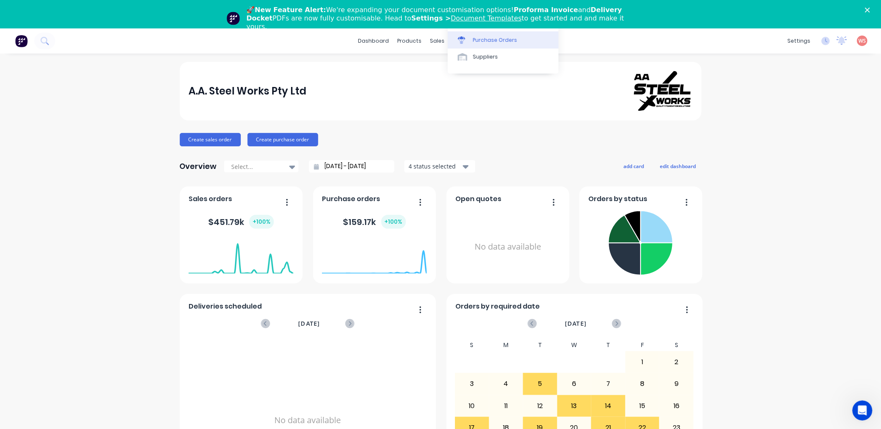
click at [481, 40] on div "Purchase Orders" at bounding box center [495, 40] width 44 height 8
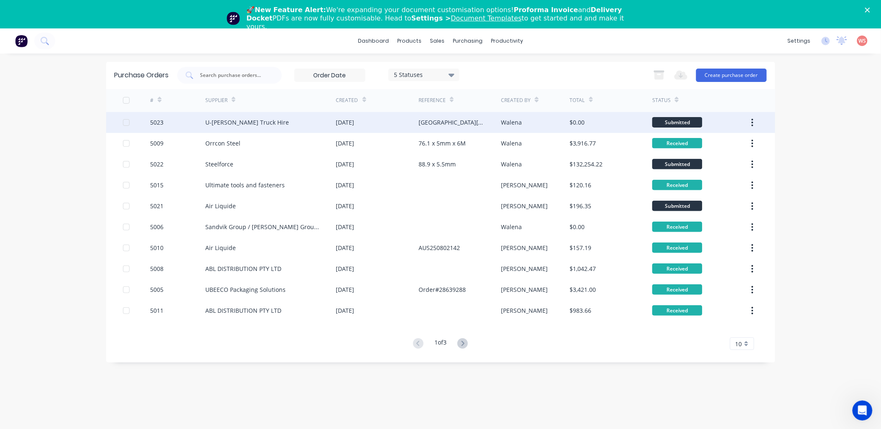
click at [255, 121] on div "U-[PERSON_NAME] Truck Hire" at bounding box center [247, 122] width 84 height 9
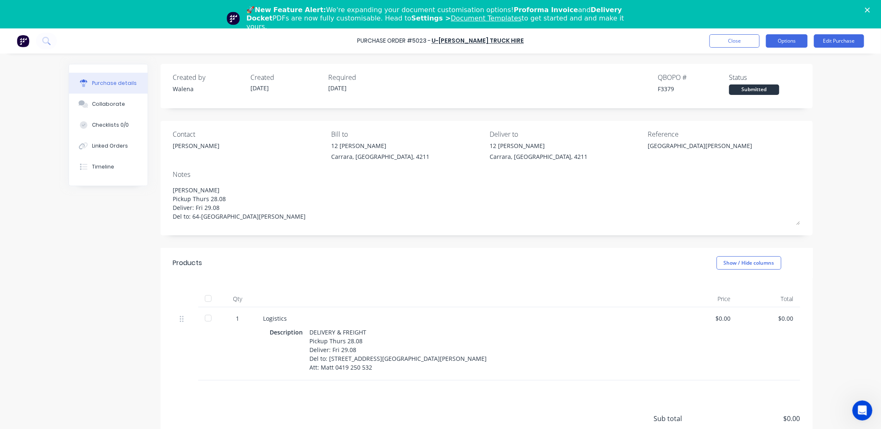
click at [790, 39] on button "Options" at bounding box center [787, 40] width 42 height 13
click at [740, 61] on div "Print / Email" at bounding box center [768, 62] width 64 height 12
click at [750, 89] on div "Without pricing" at bounding box center [768, 95] width 64 height 12
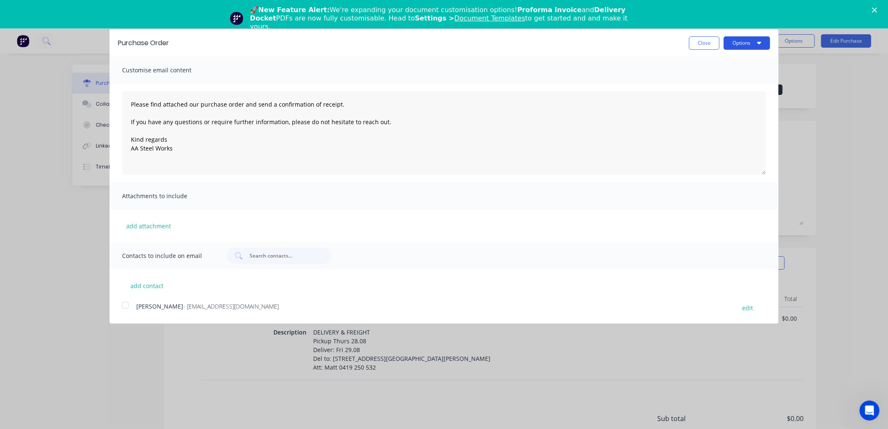
click at [760, 43] on icon "button" at bounding box center [759, 43] width 4 height 3
click at [721, 65] on div "Print" at bounding box center [730, 64] width 64 height 12
click at [26, 258] on div "Purchase Order Close Options Customise email content Please find attached our p…" at bounding box center [444, 214] width 888 height 429
click at [702, 43] on button "Close" at bounding box center [704, 42] width 31 height 13
type textarea "x"
